Goal: Task Accomplishment & Management: Manage account settings

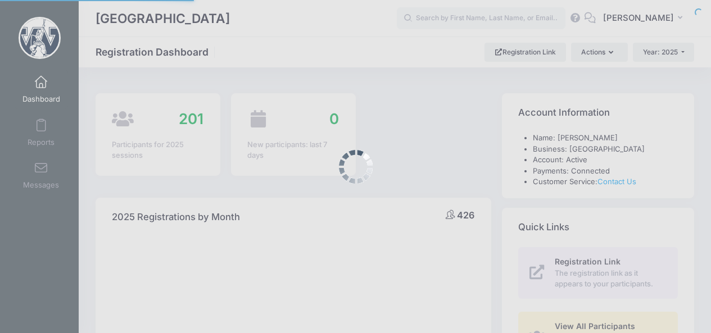
select select
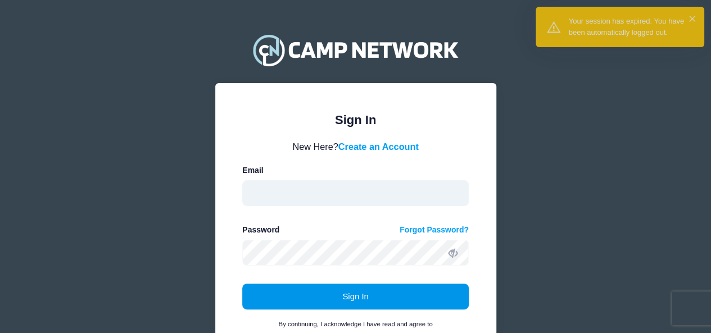
type input "rileype@westminster.edu"
click at [357, 301] on button "Sign In" at bounding box center [355, 297] width 226 height 26
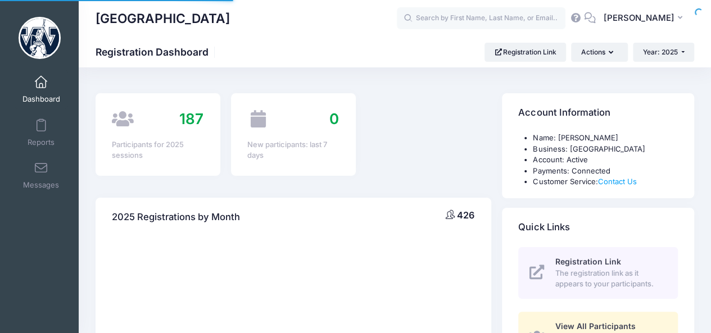
select select
